Goal: Information Seeking & Learning: Find specific fact

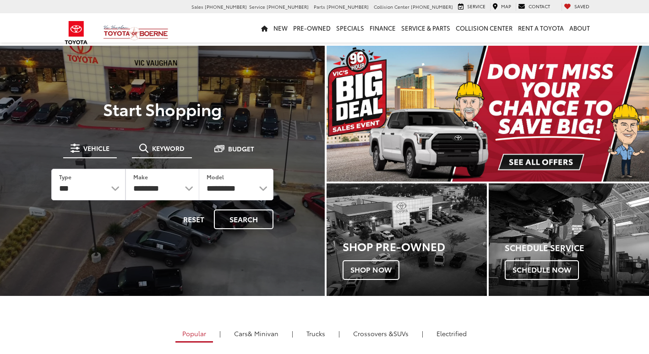
click at [163, 151] on span "Keyword" at bounding box center [168, 148] width 32 height 6
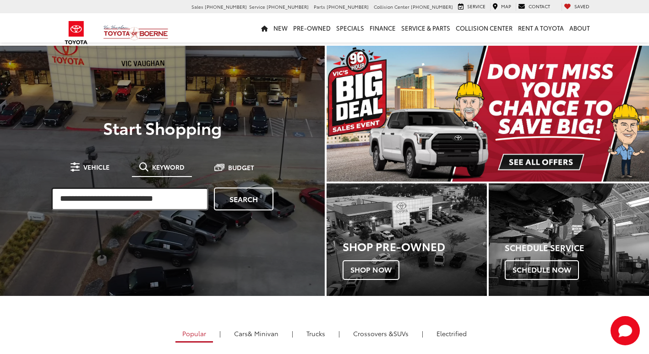
click at [97, 193] on input "search" at bounding box center [129, 199] width 157 height 23
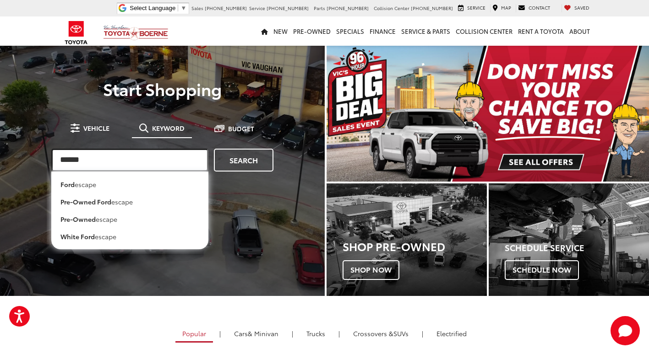
type input "******"
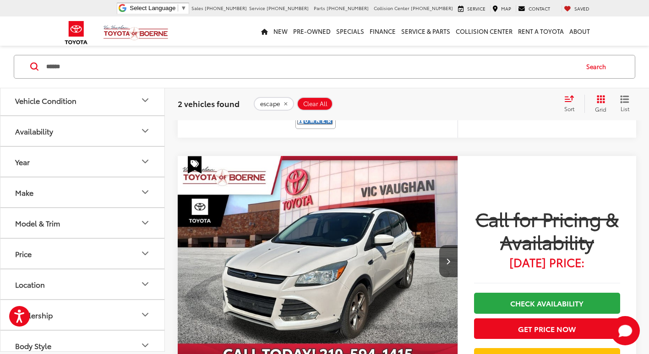
scroll to position [458, 0]
